Goal: Transaction & Acquisition: Purchase product/service

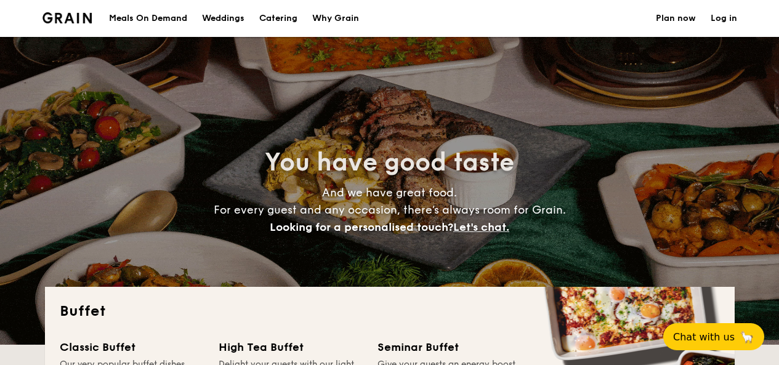
select select
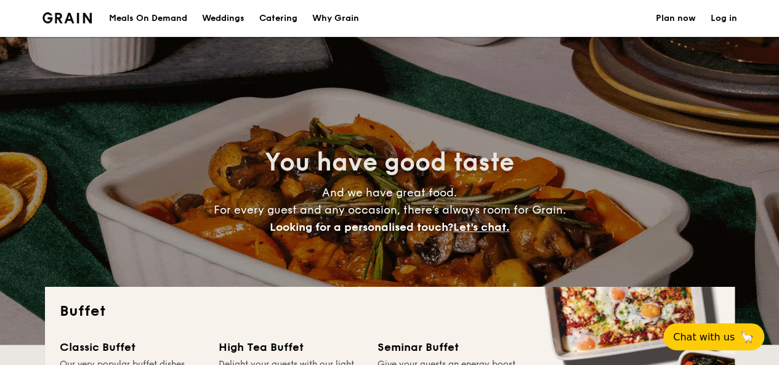
click at [264, 12] on h1 "Catering" at bounding box center [278, 18] width 38 height 37
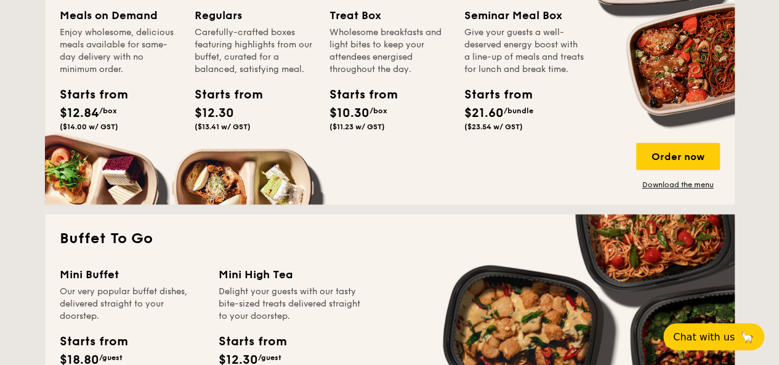
scroll to position [492, 0]
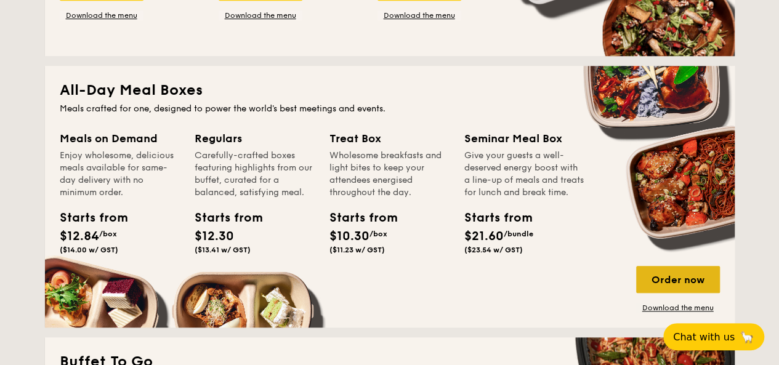
click at [695, 279] on div "Order now" at bounding box center [678, 279] width 84 height 27
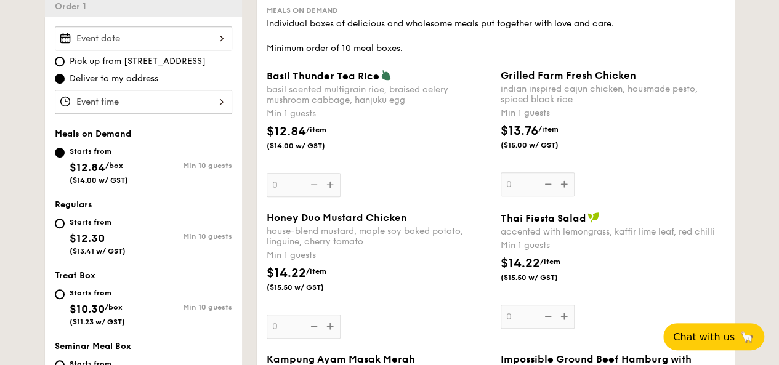
scroll to position [308, 0]
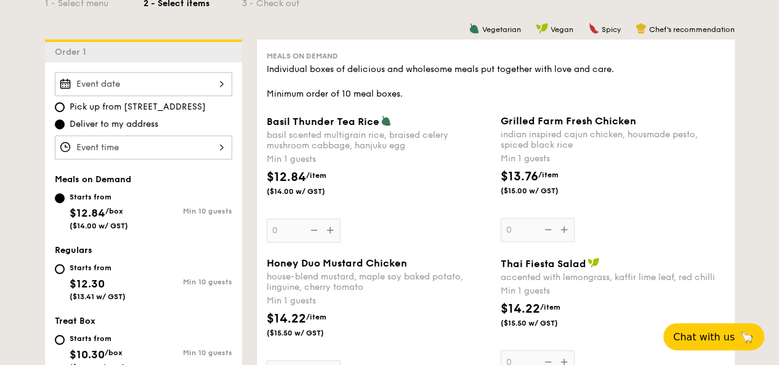
click at [327, 236] on div "Basil Thunder Tea [PERSON_NAME] scented multigrain rice, braised celery mushroo…" at bounding box center [379, 178] width 224 height 127
click at [327, 236] on input "0" at bounding box center [304, 231] width 74 height 24
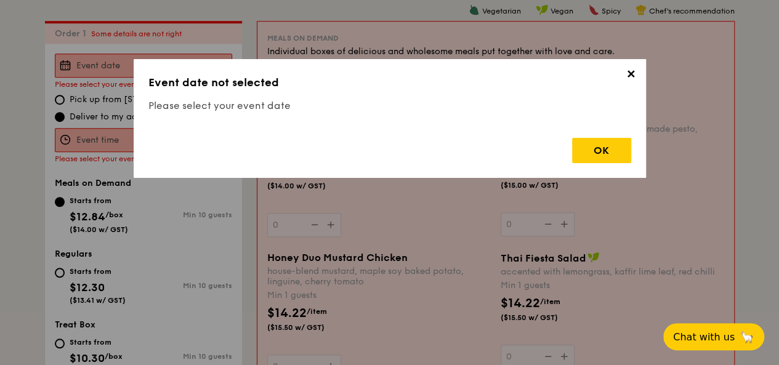
scroll to position [329, 0]
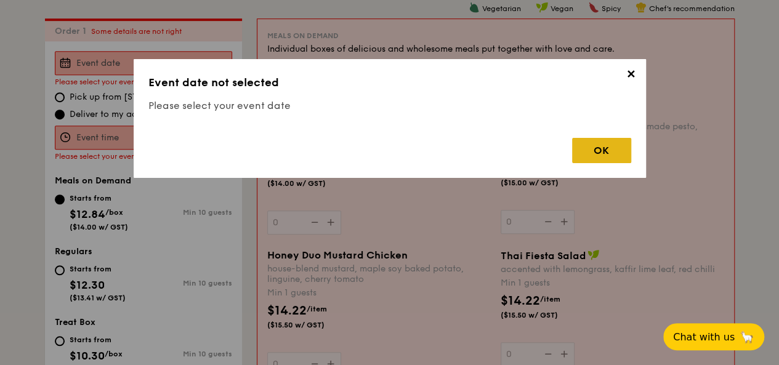
click at [599, 156] on div "OK" at bounding box center [601, 150] width 59 height 25
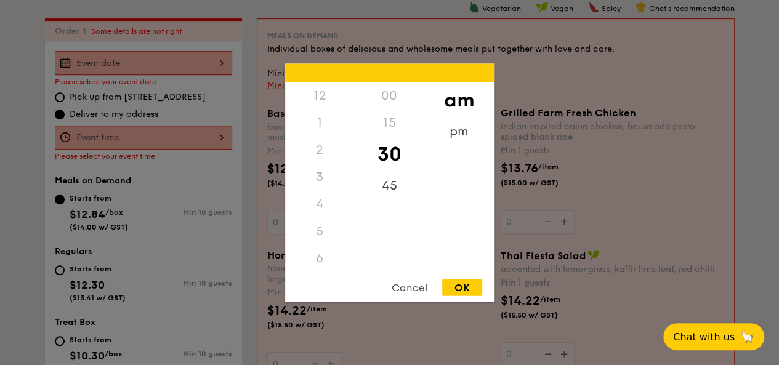
click at [200, 136] on div "12 1 2 3 4 5 6 7 8 9 10 11 00 15 30 45 am pm Cancel OK" at bounding box center [143, 138] width 177 height 24
click at [400, 284] on div "Cancel" at bounding box center [409, 287] width 60 height 17
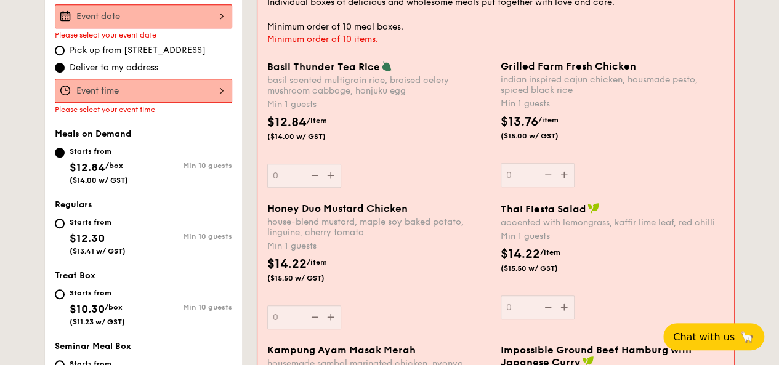
scroll to position [452, 0]
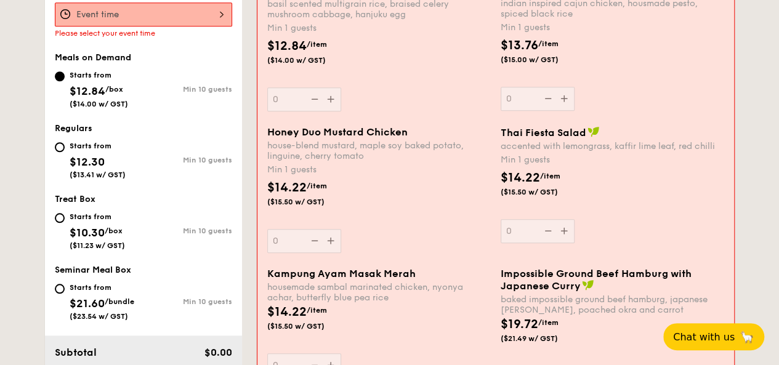
click at [87, 228] on span "$10.30" at bounding box center [87, 233] width 35 height 14
click at [65, 223] on input "Starts from $10.30 /box ($11.23 w/ GST) Min 10 guests" at bounding box center [60, 218] width 10 height 10
radio input "true"
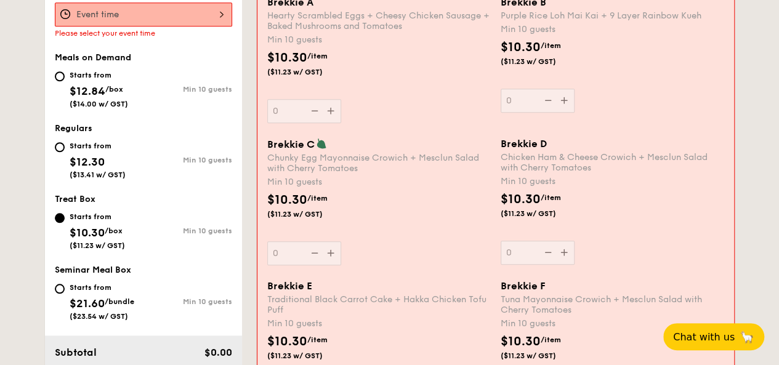
click at [150, 163] on div "Min 10 guests" at bounding box center [187, 160] width 89 height 9
click at [65, 152] on input "Starts from $12.30 ($13.41 w/ GST) Min 10 guests" at bounding box center [60, 147] width 10 height 10
radio input "true"
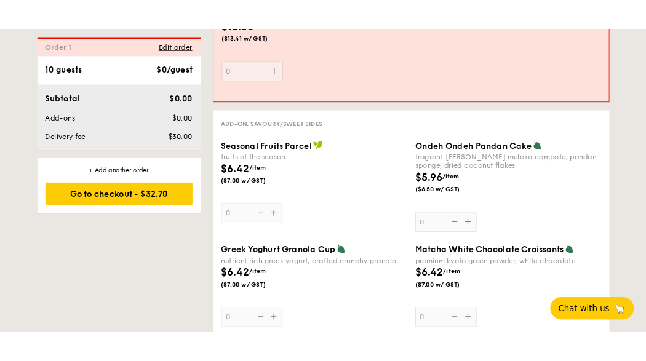
scroll to position [1806, 0]
